Goal: Navigation & Orientation: Find specific page/section

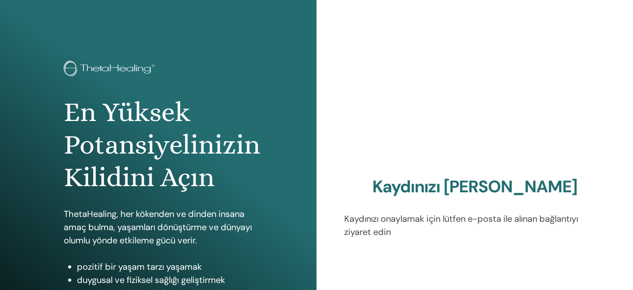
scroll to position [132, 0]
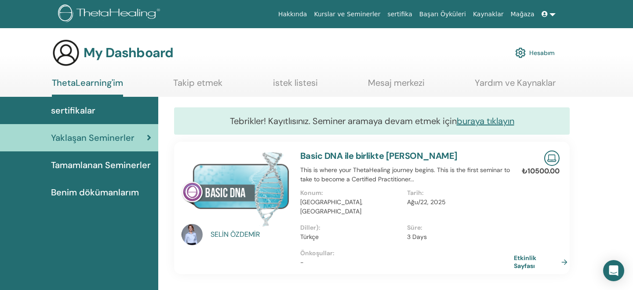
scroll to position [54, 0]
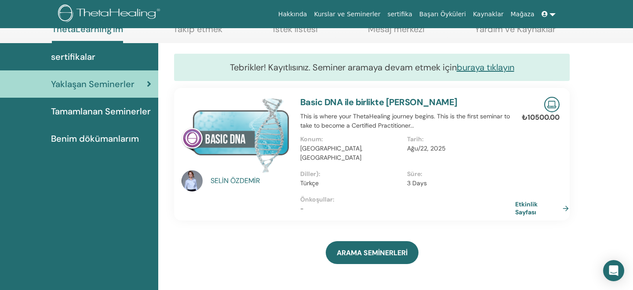
click at [523, 200] on link "Etkinlik Sayfası" at bounding box center [543, 208] width 57 height 16
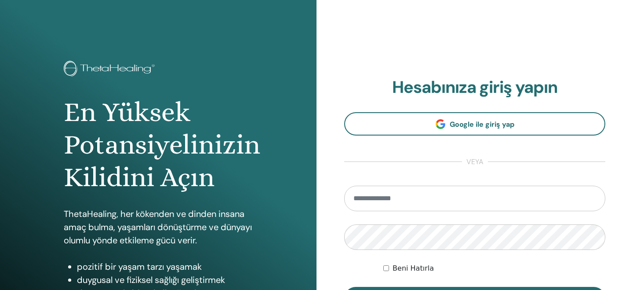
click at [412, 198] on input "email" at bounding box center [474, 199] width 261 height 26
click at [404, 200] on input "email" at bounding box center [474, 199] width 261 height 26
type input "**********"
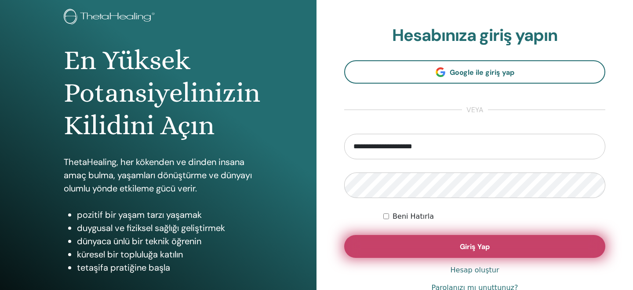
scroll to position [52, 0]
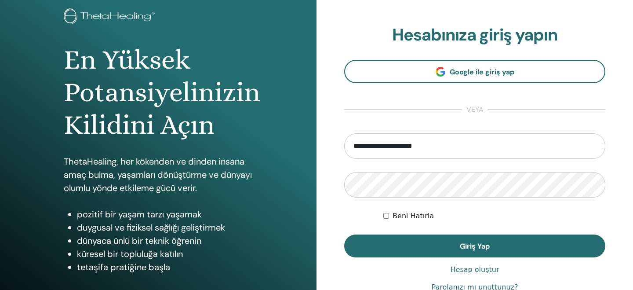
click at [393, 215] on label "Beni Hatırla" at bounding box center [413, 216] width 41 height 11
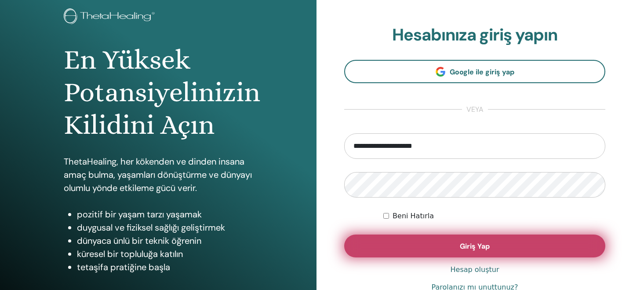
click at [415, 249] on button "Giriş Yap" at bounding box center [474, 245] width 261 height 23
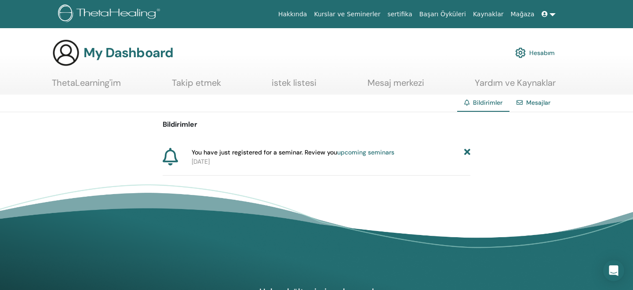
click at [375, 153] on link "upcoming seminars" at bounding box center [365, 152] width 57 height 8
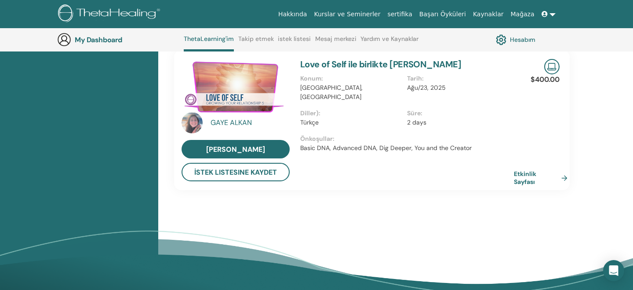
scroll to position [728, 0]
